Goal: Find specific page/section: Find specific page/section

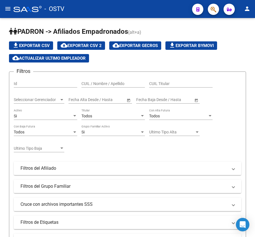
click at [208, 6] on button "button" at bounding box center [213, 9] width 11 height 11
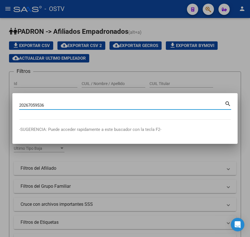
type input "20267059536"
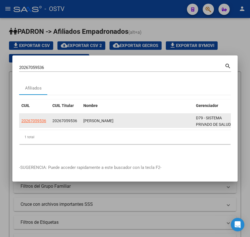
click at [39, 122] on datatable-body-cell "20267059536" at bounding box center [34, 121] width 31 height 14
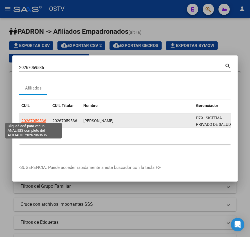
click at [38, 120] on span "20267059536" at bounding box center [33, 120] width 25 height 5
type textarea "20267059536"
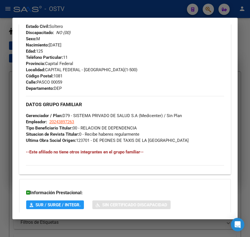
scroll to position [305, 0]
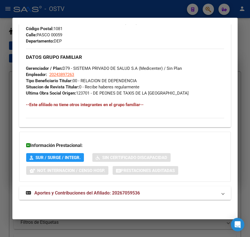
click at [66, 193] on span "Aportes y Contribuciones del Afiliado: 20267059536" at bounding box center [86, 192] width 105 height 5
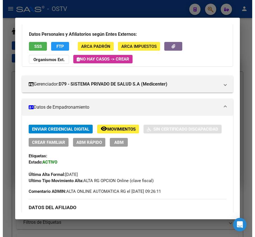
scroll to position [75, 0]
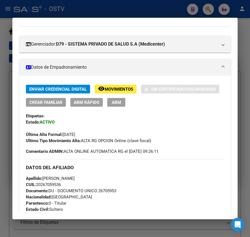
click at [72, 5] on div at bounding box center [125, 118] width 250 height 237
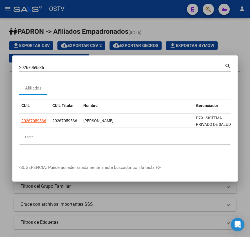
click at [177, 228] on div at bounding box center [125, 118] width 250 height 237
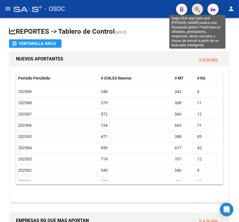
click at [198, 11] on icon "button" at bounding box center [198, 9] width 6 height 6
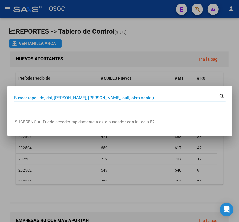
paste input "20342120181"
type input "20342120181"
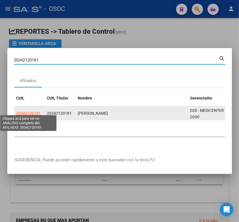
click at [20, 113] on span "20342120181" at bounding box center [28, 113] width 25 height 5
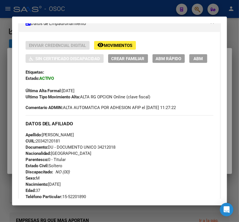
scroll to position [246, 0]
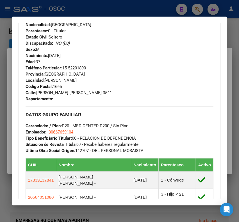
click at [78, 115] on h3 "DATOS GRUPO FAMILIAR" at bounding box center [120, 115] width 188 height 6
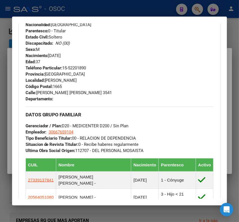
click at [78, 115] on h3 "DATOS GRUPO FAMILIAR" at bounding box center [120, 115] width 188 height 6
click at [47, 113] on h3 "DATOS GRUPO FAMILIAR" at bounding box center [120, 115] width 188 height 6
click at [39, 113] on h3 "DATOS GRUPO FAMILIAR" at bounding box center [120, 115] width 188 height 6
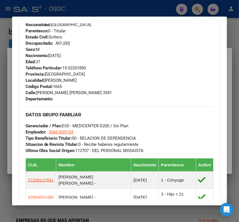
click at [46, 116] on h3 "DATOS GRUPO FAMILIAR" at bounding box center [120, 115] width 188 height 6
click at [64, 114] on h3 "DATOS GRUPO FAMILIAR" at bounding box center [120, 115] width 188 height 6
click at [53, 113] on h3 "DATOS GRUPO FAMILIAR" at bounding box center [120, 115] width 188 height 6
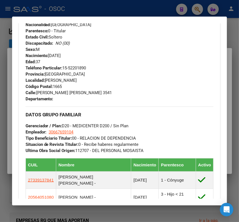
click at [53, 113] on h3 "DATOS GRUPO FAMILIAR" at bounding box center [120, 115] width 188 height 6
click at [54, 114] on h3 "DATOS GRUPO FAMILIAR" at bounding box center [120, 115] width 188 height 6
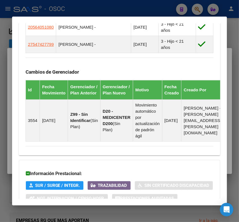
scroll to position [469, 0]
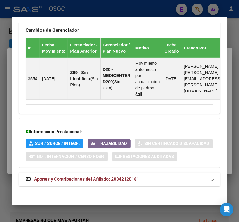
click at [82, 184] on mat-expansion-panel-header "Aportes y Contribuciones del Afiliado: 20342120181" at bounding box center [120, 180] width 202 height 14
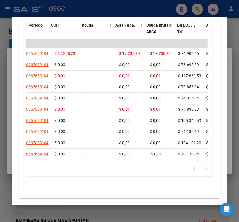
scroll to position [0, 0]
